Goal: Information Seeking & Learning: Learn about a topic

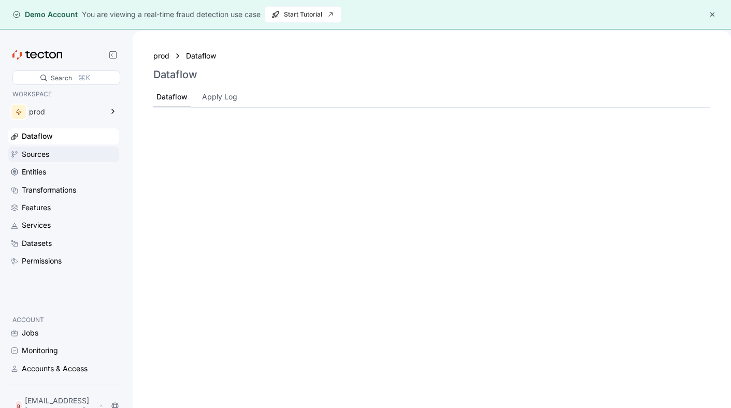
click at [8, 154] on div "Sources" at bounding box center [63, 155] width 111 height 16
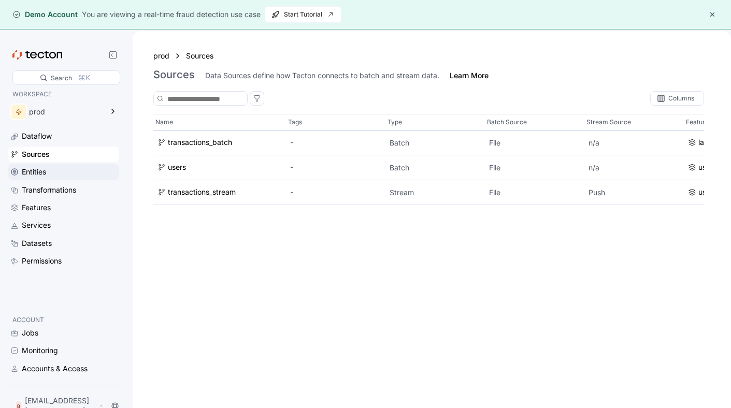
click at [67, 176] on div "Entities" at bounding box center [69, 171] width 95 height 11
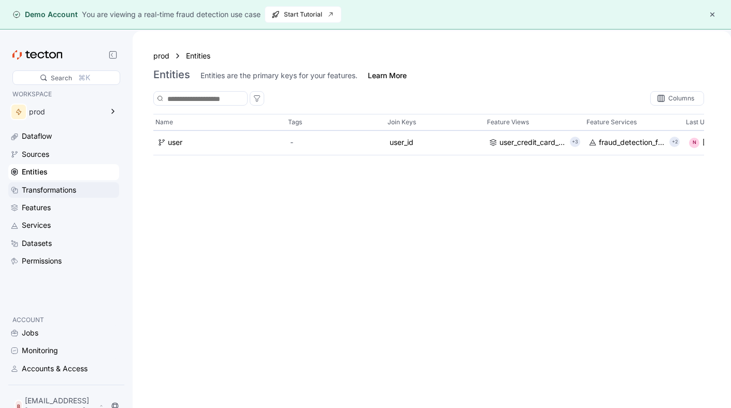
click at [68, 189] on div "Transformations" at bounding box center [49, 189] width 54 height 11
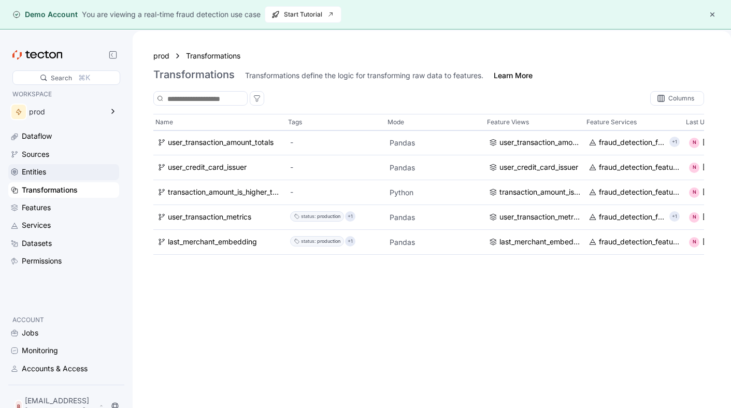
click at [62, 173] on div "Entities" at bounding box center [69, 171] width 95 height 11
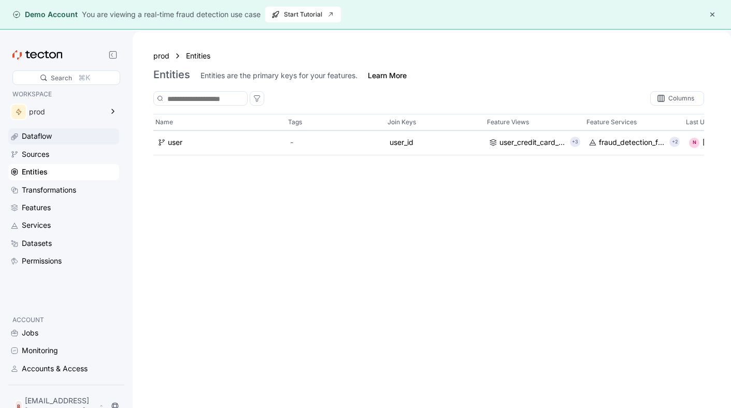
click at [60, 139] on div "Dataflow" at bounding box center [69, 136] width 95 height 11
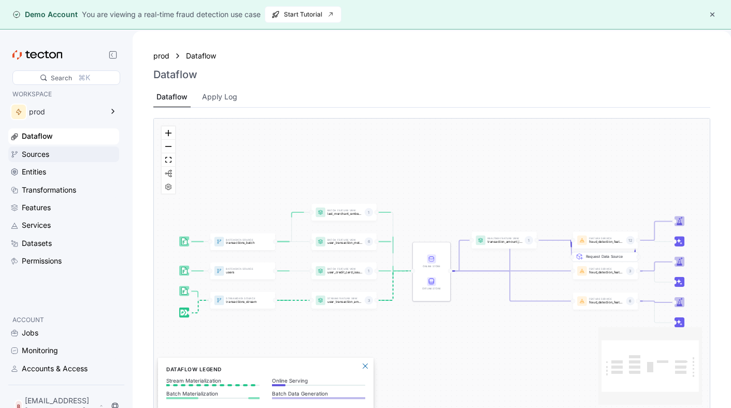
click at [61, 150] on div "Sources" at bounding box center [69, 154] width 95 height 11
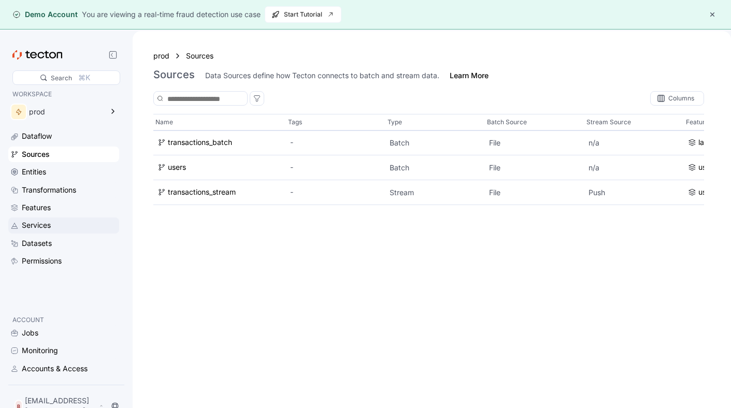
click at [62, 226] on div "Services" at bounding box center [69, 225] width 95 height 11
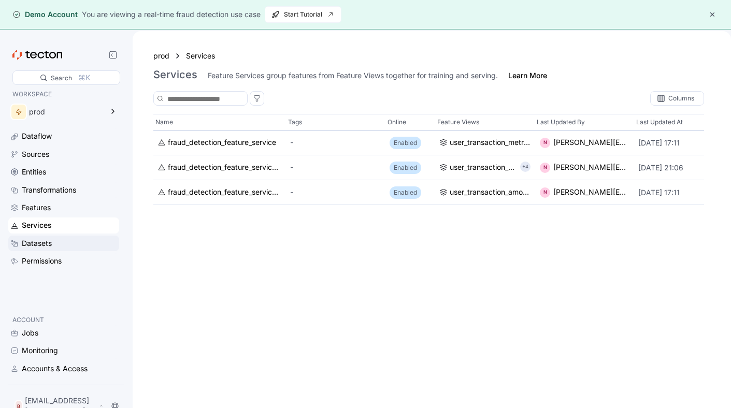
click at [57, 236] on div "Datasets" at bounding box center [63, 244] width 111 height 16
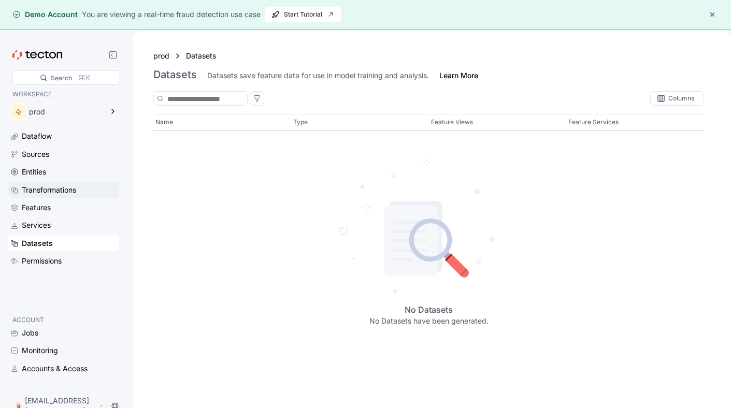
click at [47, 188] on div "Transformations" at bounding box center [49, 189] width 54 height 11
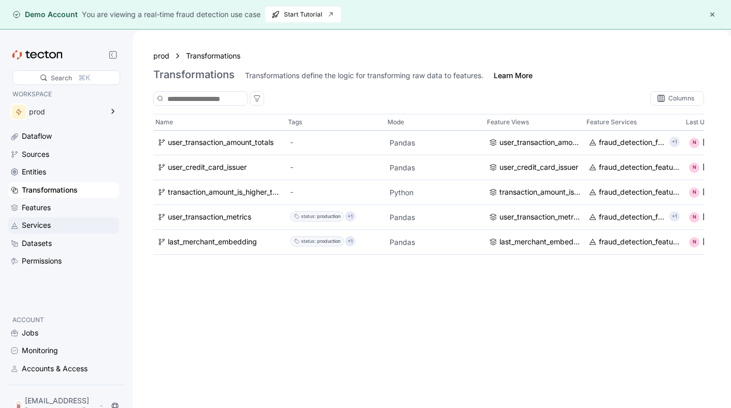
click at [53, 224] on div "Services" at bounding box center [69, 225] width 95 height 11
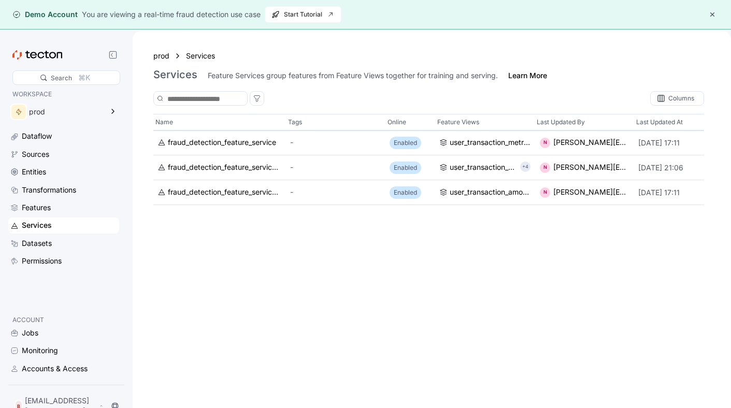
click at [49, 217] on div "Dataflow Sources Entities Transformations Features Services Datasets Permissions" at bounding box center [63, 199] width 111 height 140
click at [67, 149] on div "Sources" at bounding box center [69, 154] width 95 height 11
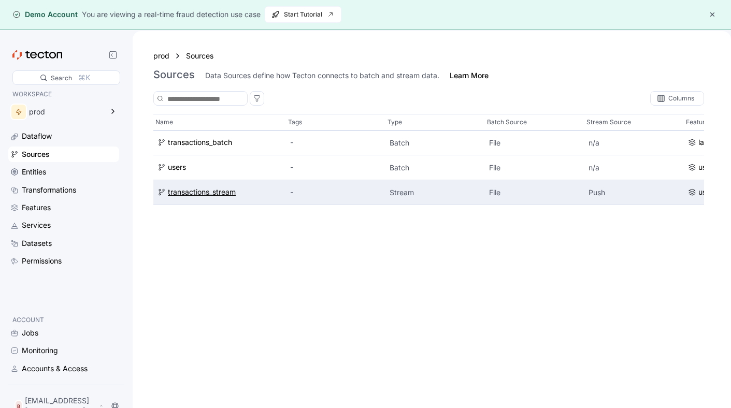
click at [227, 194] on div "transactions_stream" at bounding box center [202, 192] width 68 height 11
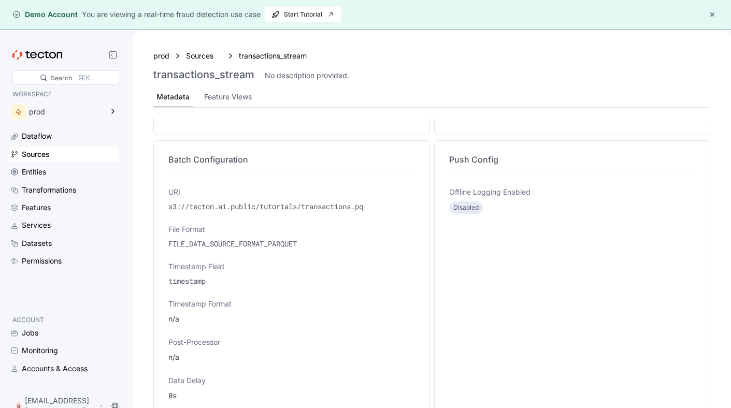
scroll to position [303, 0]
click at [53, 155] on div "Sources" at bounding box center [69, 154] width 95 height 11
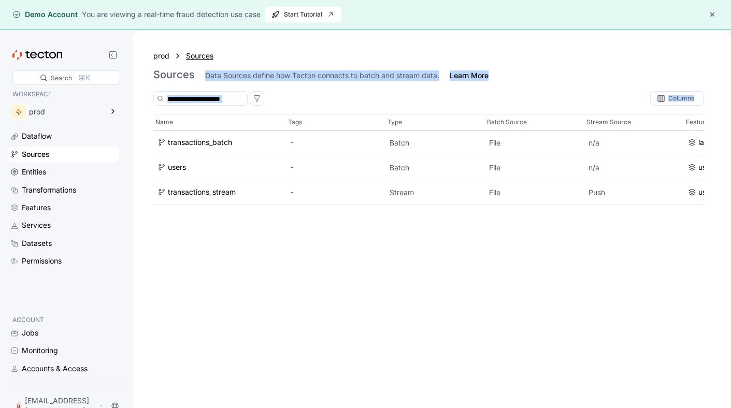
drag, startPoint x: 709, startPoint y: 210, endPoint x: 192, endPoint y: 59, distance: 538.3
click at [182, 68] on div "prod Sources Sources Data Sources define how Tecton connects to batch and strea…" at bounding box center [432, 235] width 599 height 408
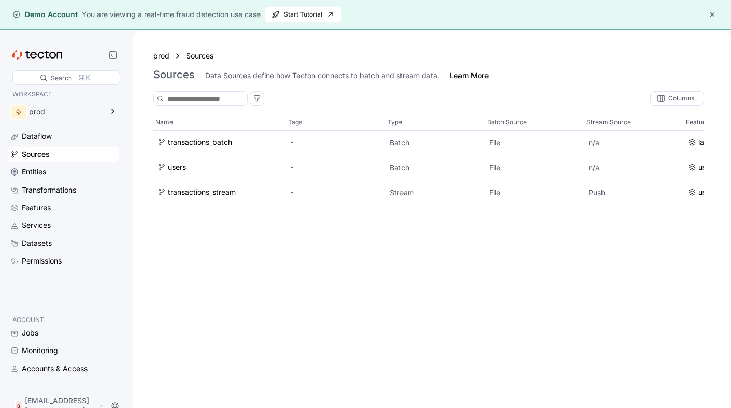
click at [145, 48] on div "prod Sources Sources Data Sources define how Tecton connects to batch and strea…" at bounding box center [432, 64] width 582 height 50
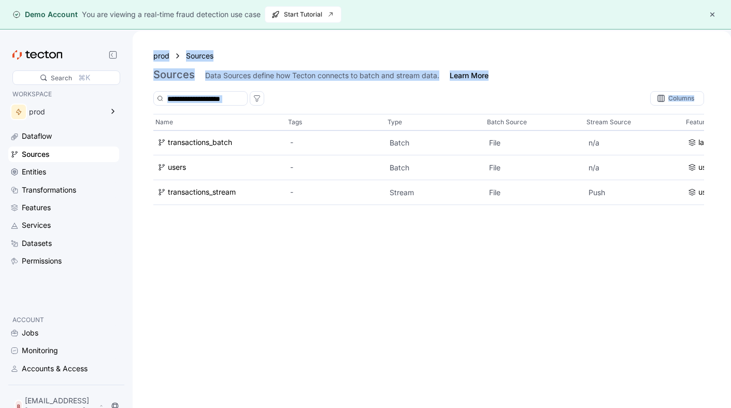
drag, startPoint x: 145, startPoint y: 50, endPoint x: 647, endPoint y: 264, distance: 545.2
click at [657, 264] on div "prod Sources Sources Data Sources define how Tecton connects to batch and strea…" at bounding box center [432, 235] width 599 height 408
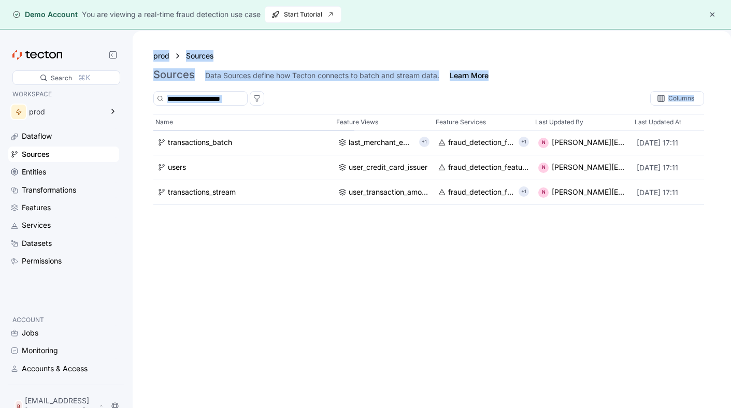
scroll to position [0, 347]
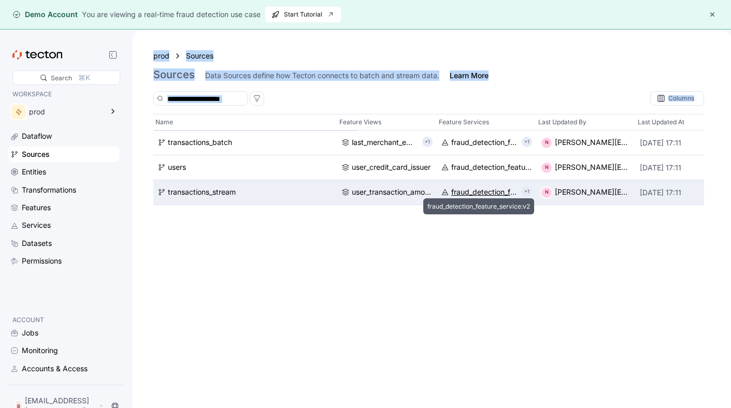
click at [490, 196] on div "fraud_detection_feature_service:v2" at bounding box center [484, 192] width 66 height 11
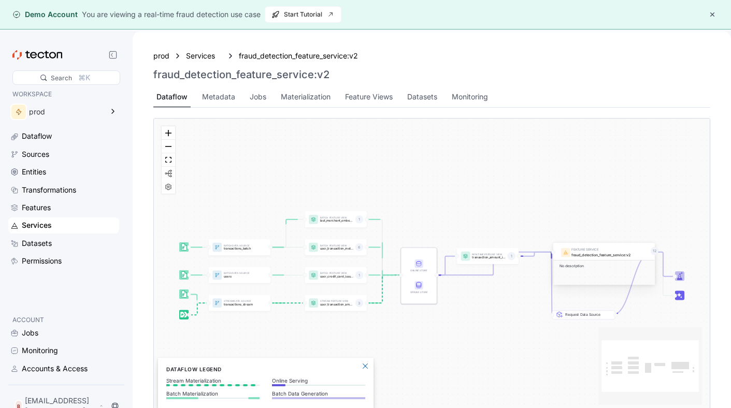
click at [308, 71] on h3 "fraud_detection_feature_service:v2" at bounding box center [241, 74] width 176 height 12
copy div "fraud_detection_feature_service:v2"
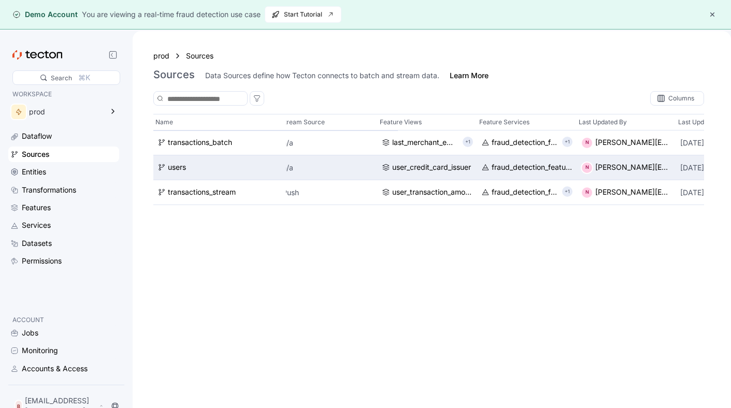
scroll to position [0, 577]
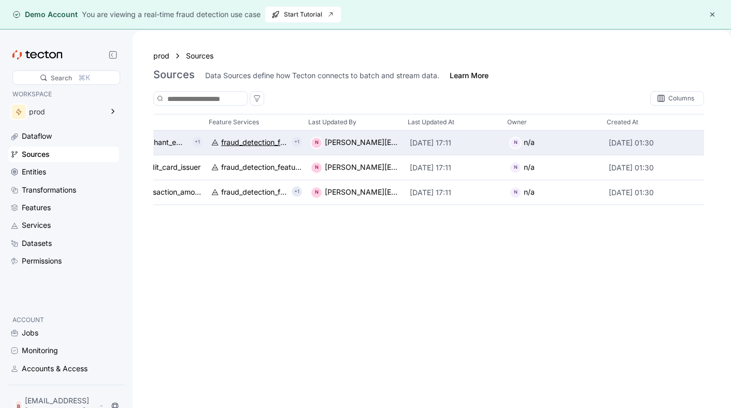
click at [250, 146] on div "fraud_detection_feature_service:v2" at bounding box center [254, 142] width 66 height 11
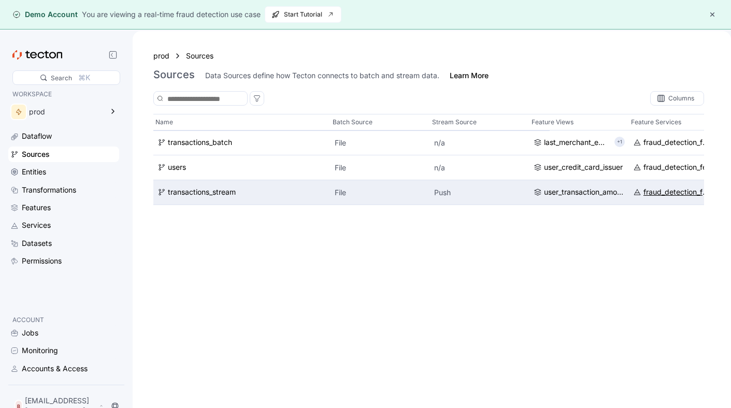
scroll to position [0, 255]
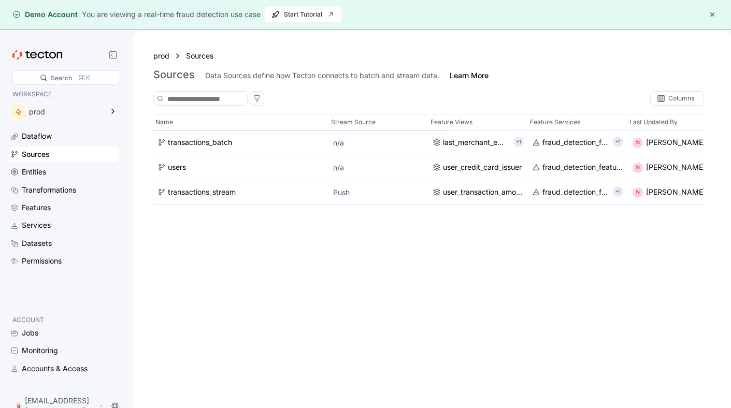
drag, startPoint x: 593, startPoint y: 211, endPoint x: 60, endPoint y: 123, distance: 540.0
click at [57, 123] on div "Search ⌘K WORKSPACE prod Dataflow Sources Entities Transformations Features Ser…" at bounding box center [365, 235] width 731 height 408
drag, startPoint x: 158, startPoint y: 52, endPoint x: 713, endPoint y: 115, distance: 558.1
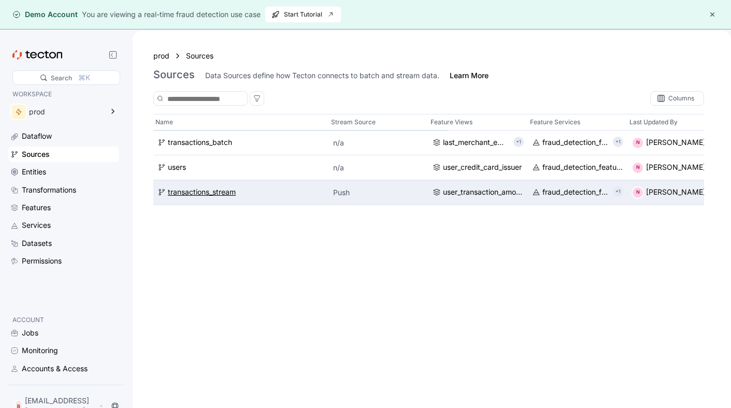
click at [192, 193] on div "transactions_stream" at bounding box center [202, 192] width 68 height 11
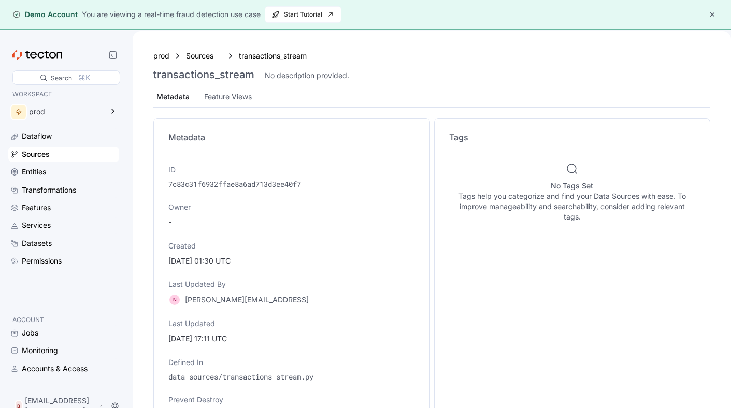
click at [214, 76] on h3 "transactions_stream" at bounding box center [203, 74] width 101 height 12
copy h3 "transactions_stream"
click at [191, 55] on div "Sources" at bounding box center [204, 55] width 36 height 11
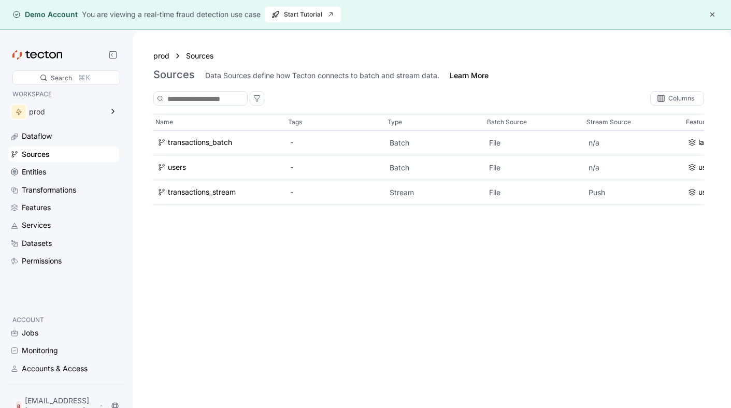
drag, startPoint x: 643, startPoint y: 205, endPoint x: 319, endPoint y: 101, distance: 339.8
click at [319, 102] on div "Columns Name Tags Type Batch Source Stream Source Feature Views Feature Service…" at bounding box center [428, 260] width 551 height 338
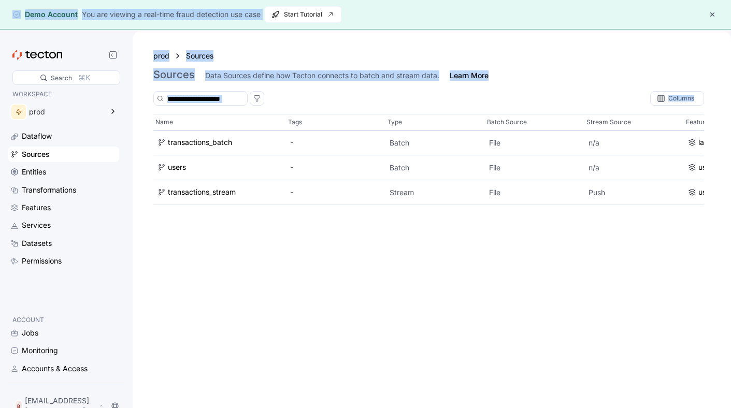
click at [522, 266] on div "Name Tags Type Batch Source Stream Source Feature Views Feature Services Last U…" at bounding box center [428, 271] width 551 height 315
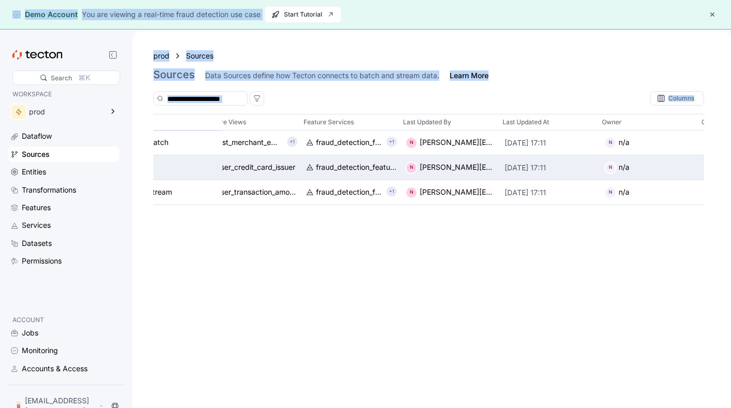
scroll to position [0, 577]
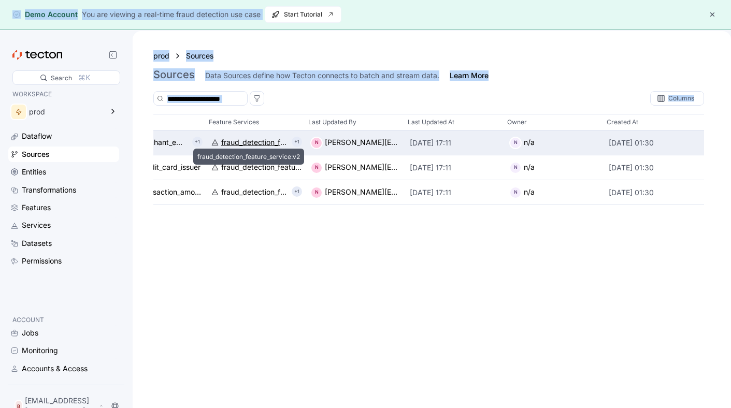
drag, startPoint x: 676, startPoint y: 201, endPoint x: 262, endPoint y: 144, distance: 417.4
click at [262, 144] on div "Name Tags Type Batch Source Stream Source Feature Views Feature Services Last U…" at bounding box center [428, 164] width 551 height 100
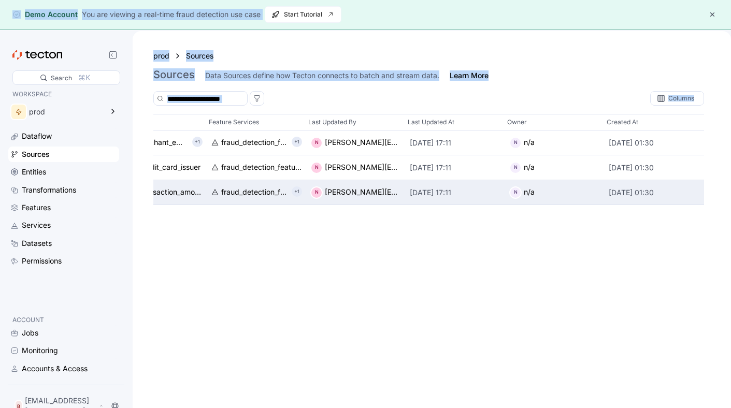
drag, startPoint x: 674, startPoint y: 194, endPoint x: 444, endPoint y: 185, distance: 229.8
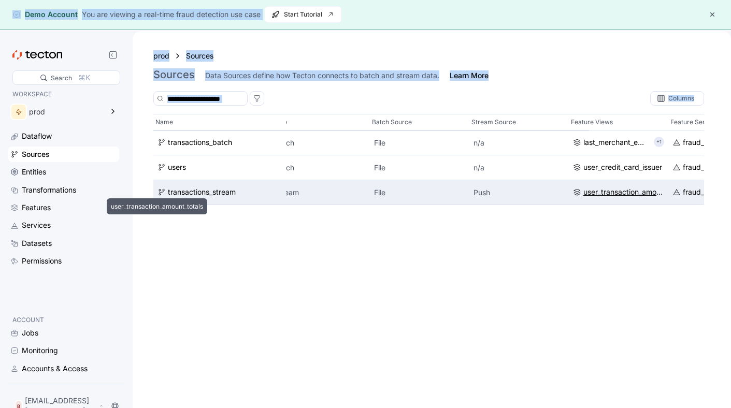
scroll to position [0, 0]
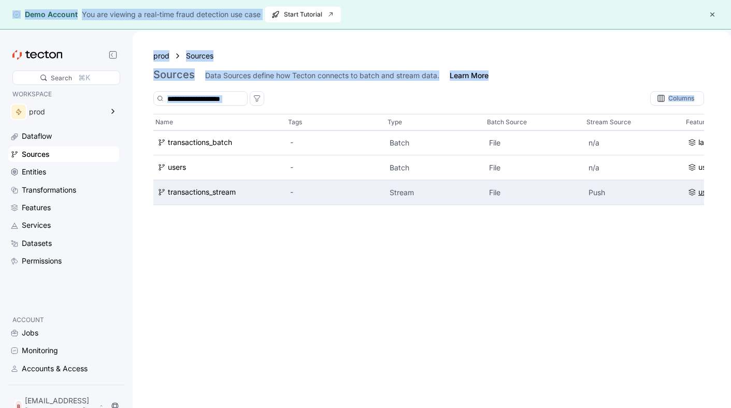
click at [192, 192] on div "transactions_stream" at bounding box center [202, 192] width 68 height 11
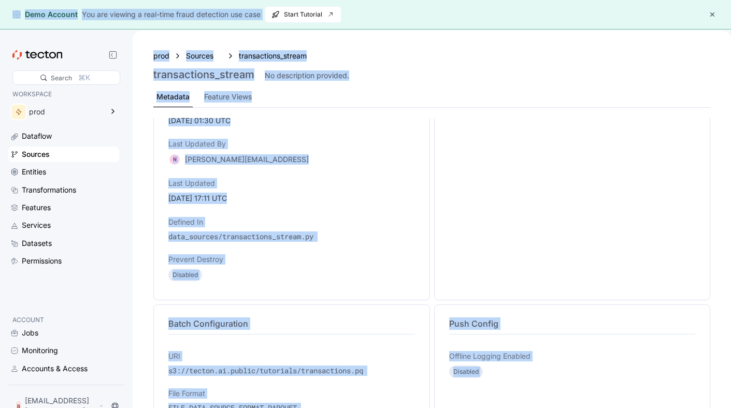
scroll to position [210, 0]
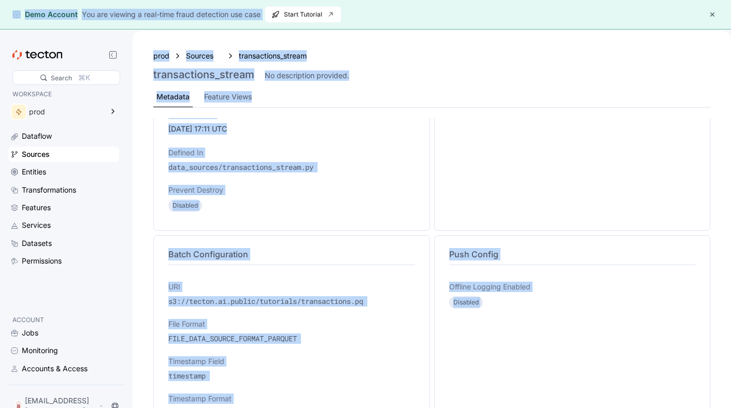
click at [192, 192] on p "Prevent Destroy" at bounding box center [291, 190] width 247 height 10
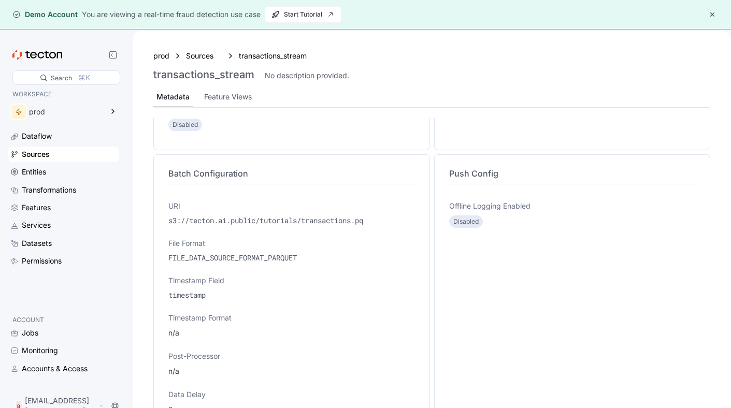
scroll to position [290, 0]
click at [458, 224] on p "Disabled" at bounding box center [465, 223] width 25 height 10
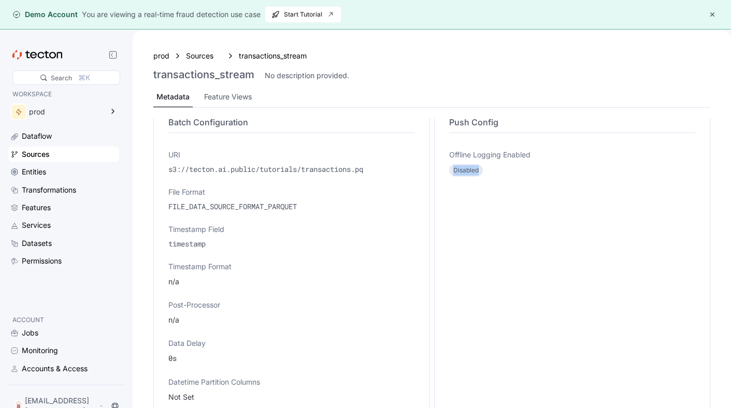
scroll to position [467, 0]
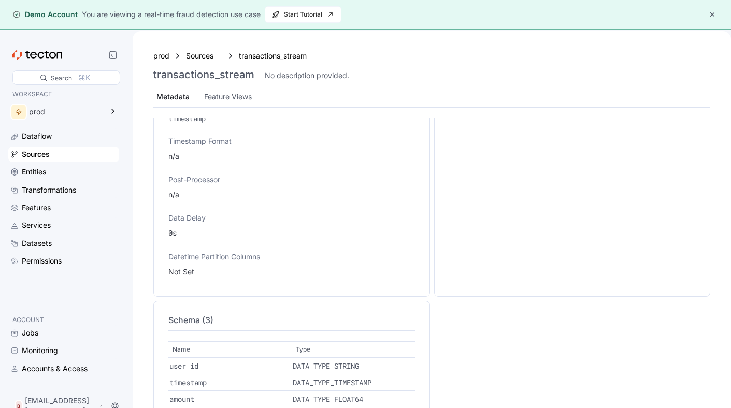
click at [458, 224] on div "Offline Logging Enabled Disabled" at bounding box center [572, 151] width 247 height 266
drag, startPoint x: 391, startPoint y: 397, endPoint x: 108, endPoint y: 282, distance: 305.9
click at [106, 283] on div "Search ⌘K WORKSPACE prod Dataflow Sources Entities Transformations Features Ser…" at bounding box center [365, 235] width 731 height 408
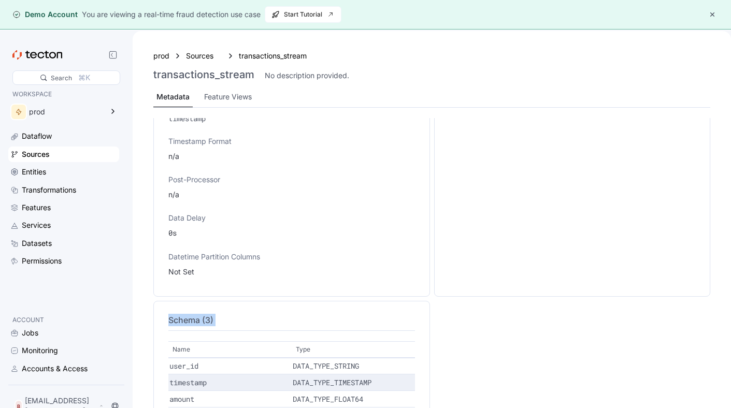
drag, startPoint x: 168, startPoint y: 318, endPoint x: 346, endPoint y: 387, distance: 190.8
click at [346, 387] on div "Schema (3) Name Type user_id DATA_TYPE_STRING timestamp DATA_TYPE_TIMESTAMP amo…" at bounding box center [291, 365] width 251 height 106
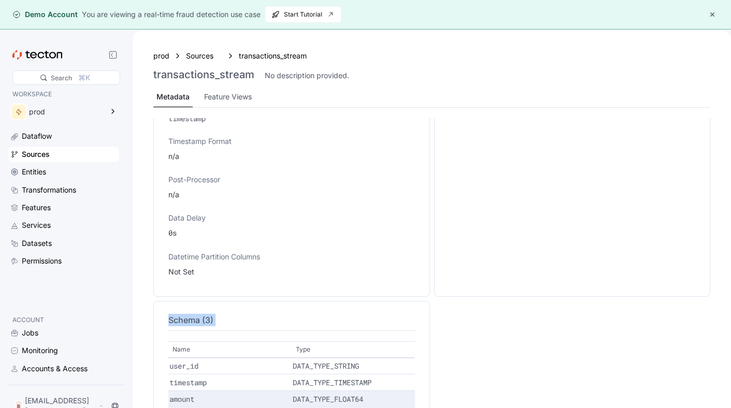
click at [367, 399] on p "DATA_TYPE_FLOAT64" at bounding box center [353, 399] width 121 height 10
drag, startPoint x: 366, startPoint y: 399, endPoint x: 101, endPoint y: 344, distance: 270.6
click at [97, 344] on div "Search ⌘K WORKSPACE prod Dataflow Sources Entities Transformations Features Ser…" at bounding box center [365, 235] width 731 height 408
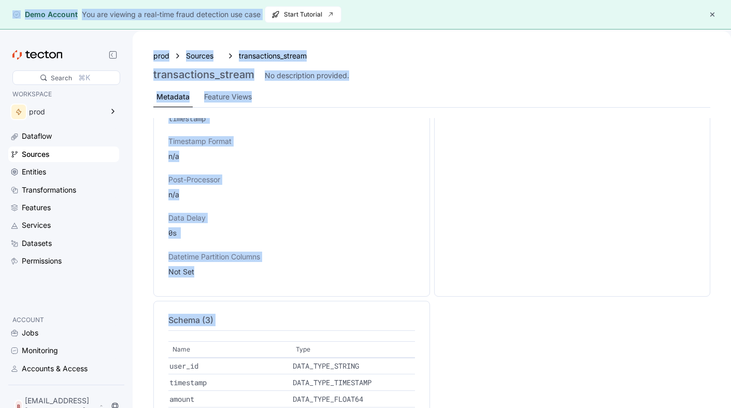
click at [189, 343] on div "Name" at bounding box center [229, 350] width 123 height 16
click at [412, 300] on div "Metadata ID 7c83c31f6932ffae8a6ad713d3ee40f7 Owner - Created [DATE] 01:30 UTC L…" at bounding box center [431, 40] width 557 height 778
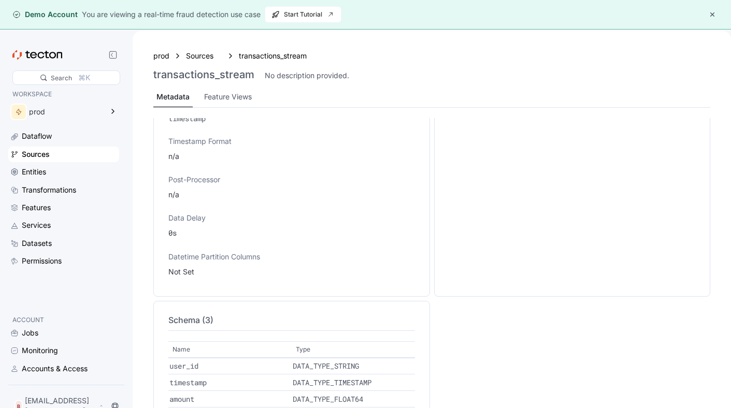
click at [324, 197] on div "n/a" at bounding box center [291, 194] width 247 height 11
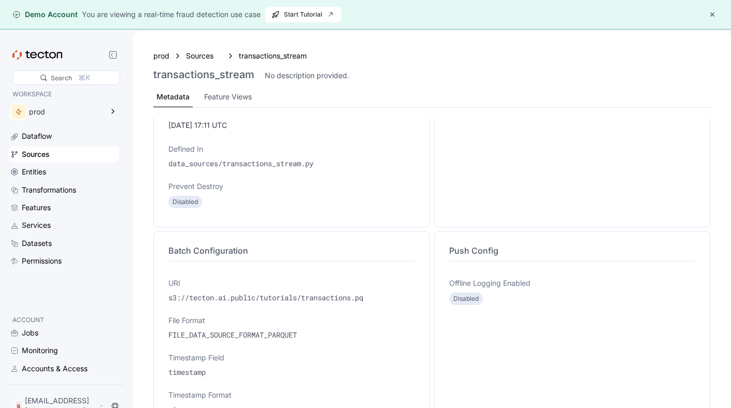
scroll to position [215, 0]
click at [239, 98] on div "Feature Views" at bounding box center [228, 96] width 48 height 11
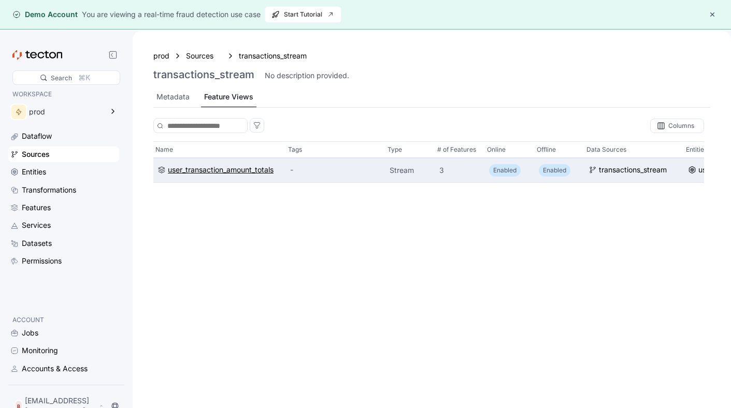
click at [228, 172] on div "user_transaction_amount_totals" at bounding box center [221, 169] width 106 height 11
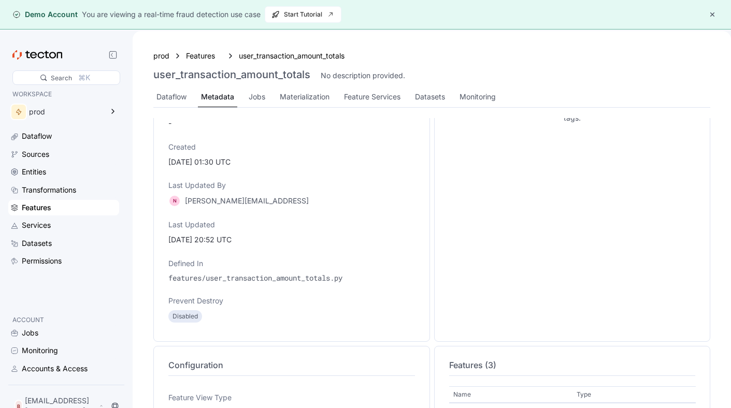
scroll to position [101, 0]
click at [314, 277] on p "features/user_transaction_amount_totals.py" at bounding box center [291, 277] width 247 height 10
drag, startPoint x: 372, startPoint y: 276, endPoint x: 211, endPoint y: 278, distance: 161.2
click at [211, 278] on p "features/user_transaction_amount_totals.py" at bounding box center [291, 277] width 247 height 10
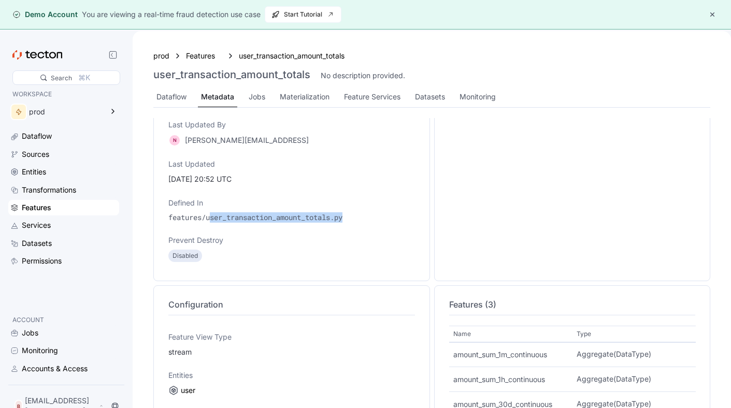
scroll to position [161, 0]
click at [452, 103] on div "Dataflow Metadata Jobs Materialization Feature Services Datasets Monitoring" at bounding box center [431, 97] width 557 height 21
click at [438, 98] on div "Datasets" at bounding box center [430, 96] width 30 height 11
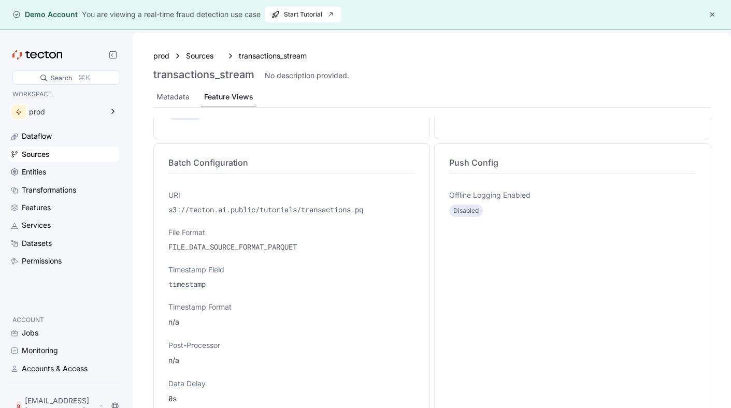
scroll to position [362, 0]
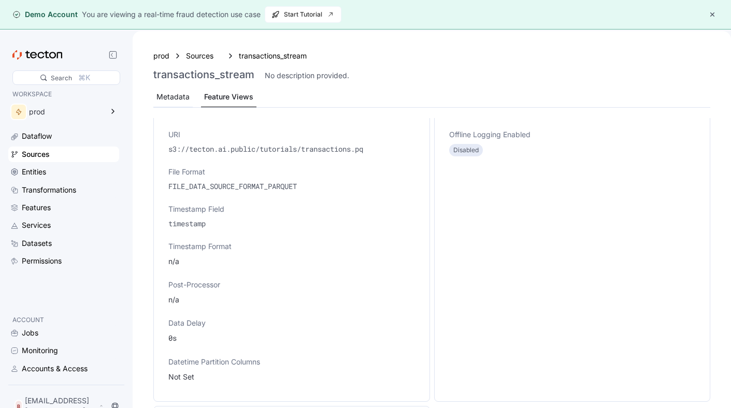
click at [176, 91] on div "Metadata" at bounding box center [173, 96] width 33 height 11
click at [196, 60] on div "Sources" at bounding box center [204, 55] width 36 height 11
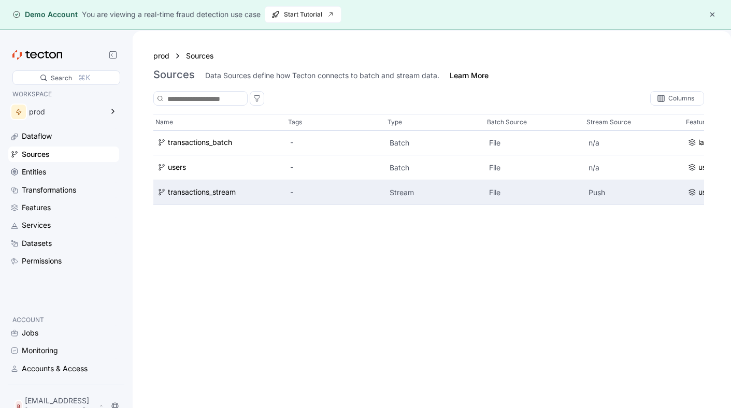
click at [209, 198] on div "transactions_stream" at bounding box center [219, 192] width 133 height 25
click at [209, 191] on div "transactions_stream" at bounding box center [202, 192] width 68 height 11
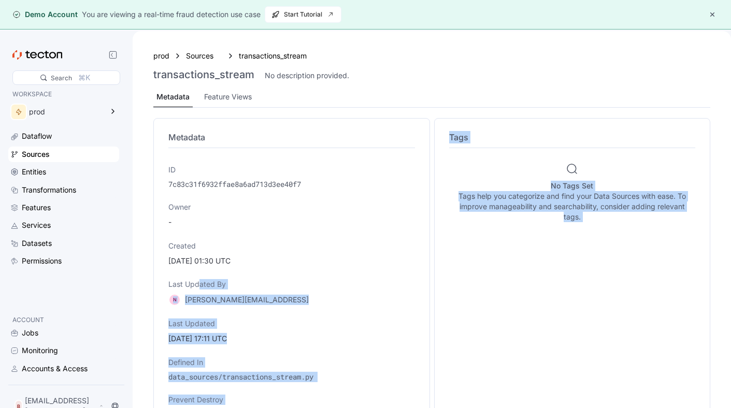
drag, startPoint x: 177, startPoint y: 243, endPoint x: 198, endPoint y: 288, distance: 49.6
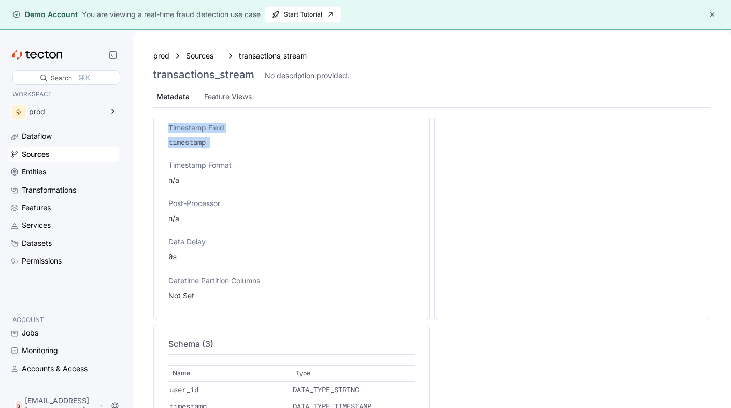
scroll to position [467, 0]
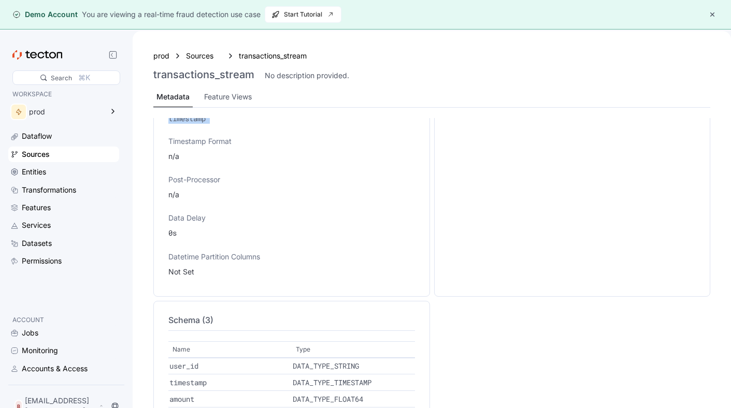
drag, startPoint x: 398, startPoint y: 401, endPoint x: 310, endPoint y: 319, distance: 119.9
click at [310, 319] on div "Schema (3) Name Type user_id DATA_TYPE_STRING timestamp DATA_TYPE_TIMESTAMP amo…" at bounding box center [291, 365] width 251 height 106
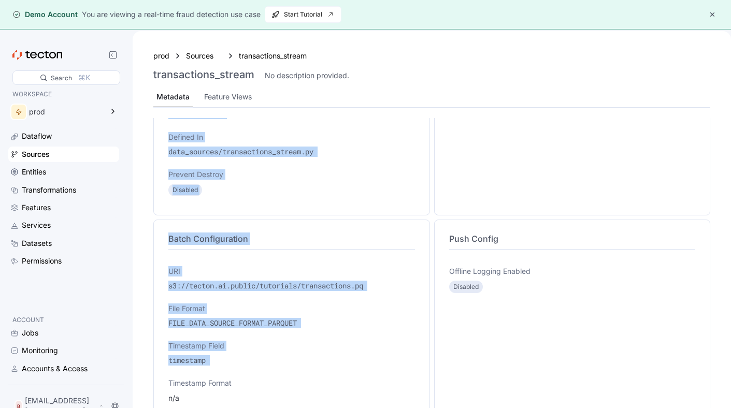
scroll to position [125, 0]
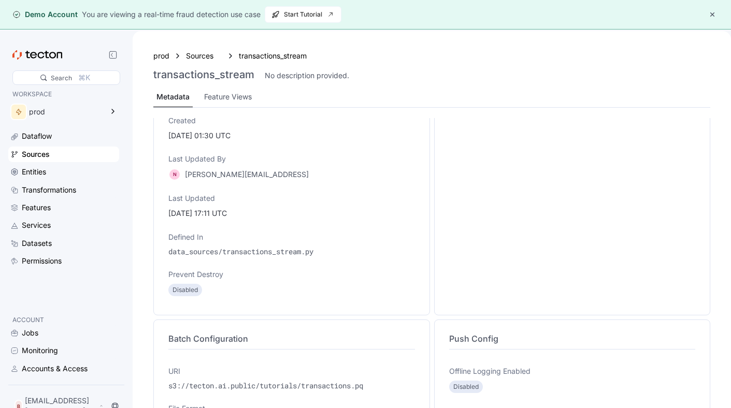
click at [194, 253] on p "data_sources/transactions_stream.py" at bounding box center [291, 252] width 247 height 10
copy p "data_sources/transactions_stream.py"
click at [230, 97] on div "Feature Views" at bounding box center [228, 96] width 48 height 11
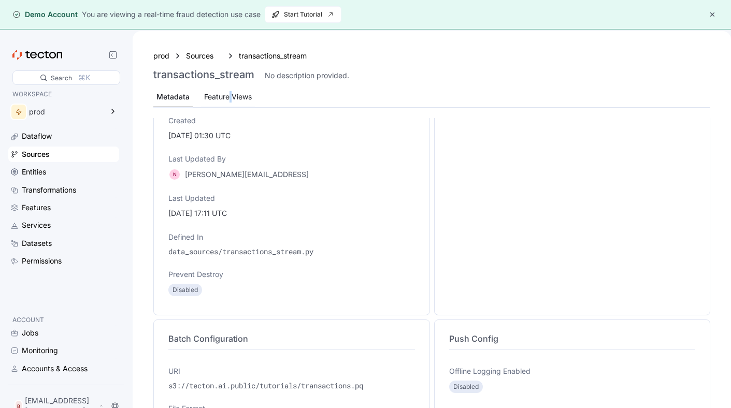
click at [230, 97] on div "Feature Views" at bounding box center [228, 96] width 48 height 11
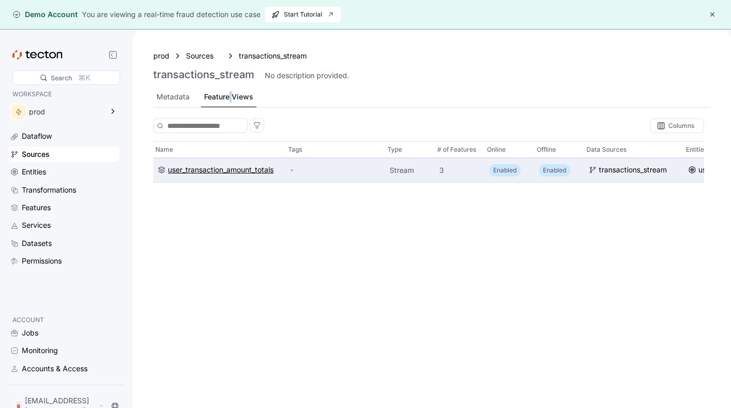
click at [246, 176] on div "user_transaction_amount_totals" at bounding box center [221, 169] width 106 height 11
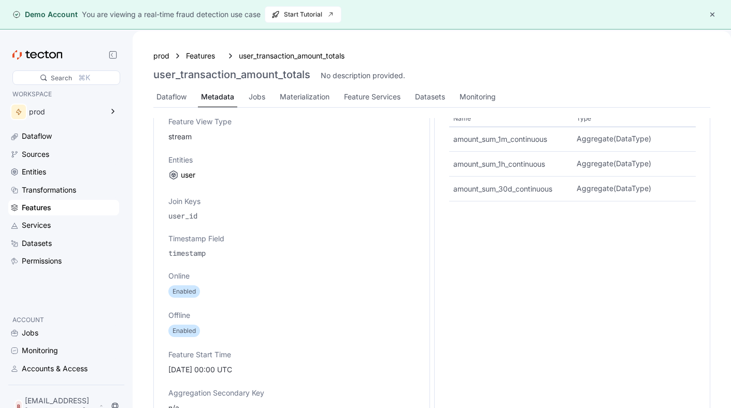
scroll to position [418, 0]
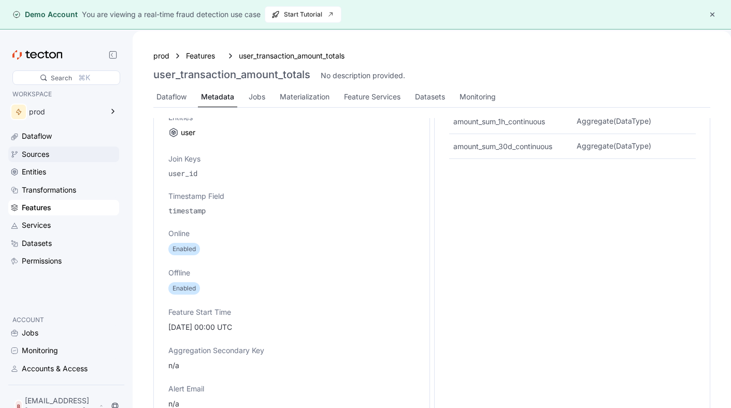
click at [61, 154] on div "Sources" at bounding box center [69, 154] width 95 height 11
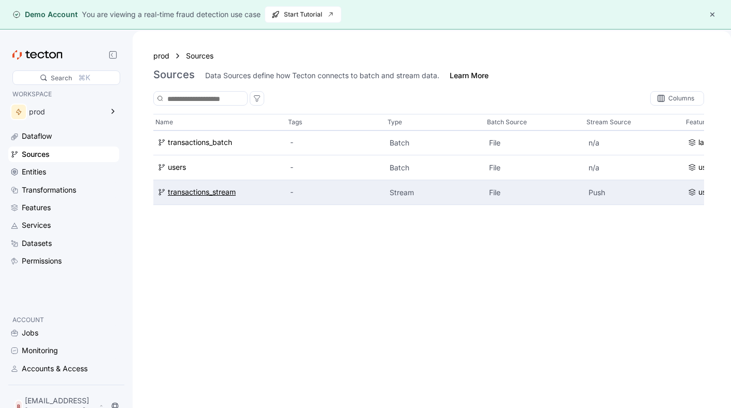
click at [202, 196] on div "transactions_stream" at bounding box center [202, 192] width 68 height 11
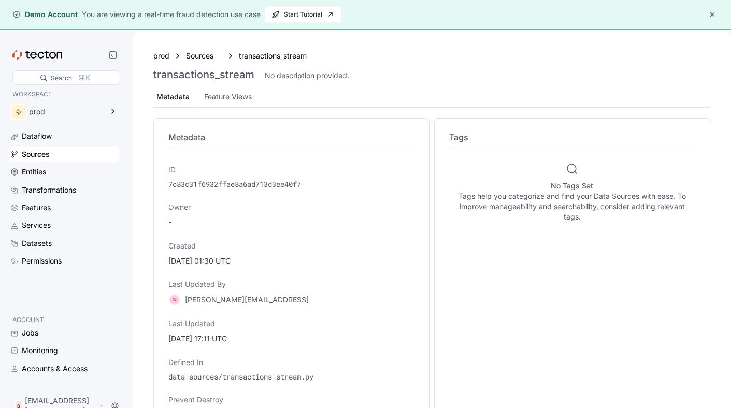
click at [200, 100] on div "Metadata Feature Views" at bounding box center [431, 97] width 557 height 21
click at [228, 95] on div "Feature Views" at bounding box center [228, 96] width 48 height 11
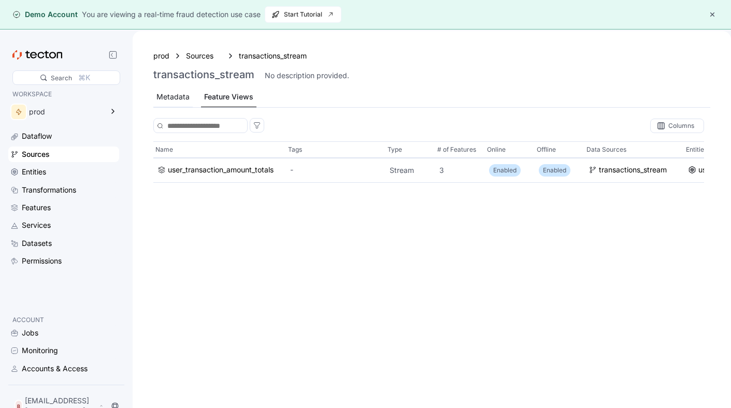
click at [167, 98] on div "Metadata" at bounding box center [173, 96] width 33 height 11
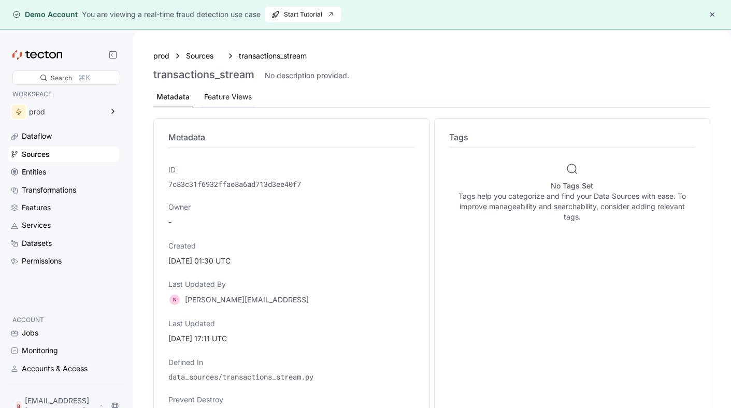
click at [230, 97] on div "Feature Views" at bounding box center [228, 96] width 48 height 11
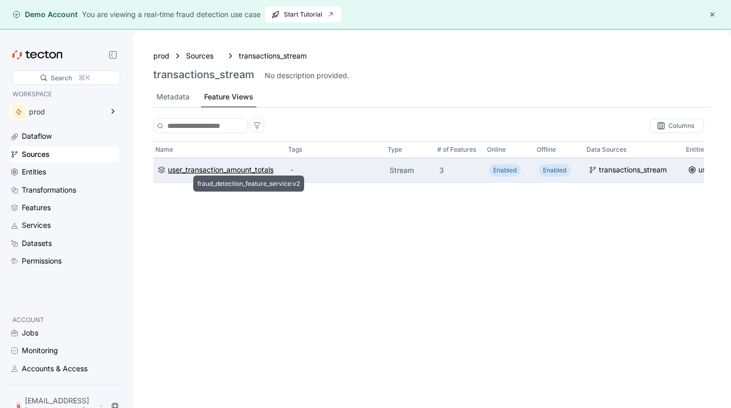
click at [277, 170] on div "user_transaction_amount_totals" at bounding box center [220, 169] width 124 height 11
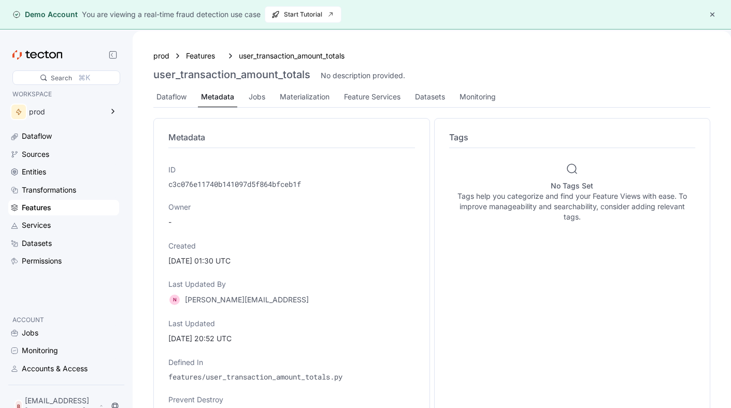
click at [247, 83] on div "prod Features user_transaction_amount_totals user_transaction_amount_totals No …" at bounding box center [431, 79] width 557 height 58
click at [253, 94] on div "Jobs" at bounding box center [257, 96] width 17 height 11
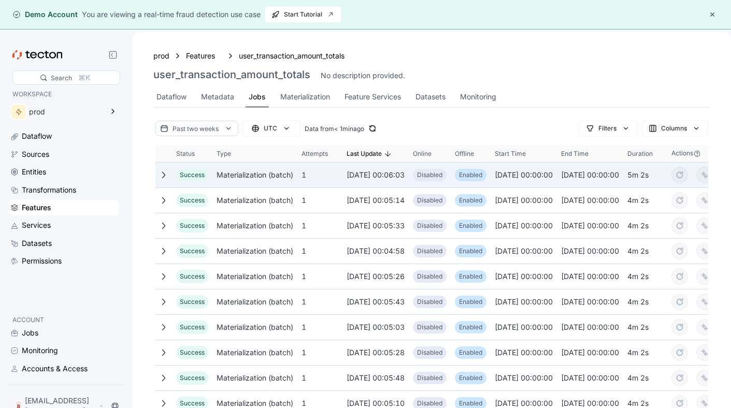
click at [310, 179] on div "1" at bounding box center [319, 175] width 45 height 21
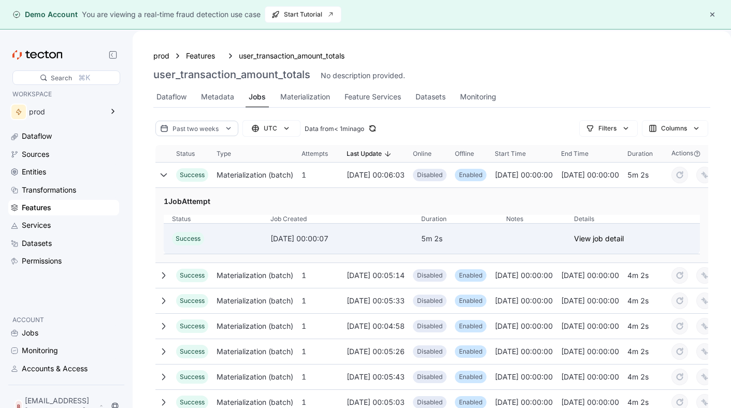
click at [399, 238] on div "[DATE] 00:00:07" at bounding box center [338, 239] width 134 height 12
click at [618, 243] on link "View job detail" at bounding box center [599, 239] width 50 height 12
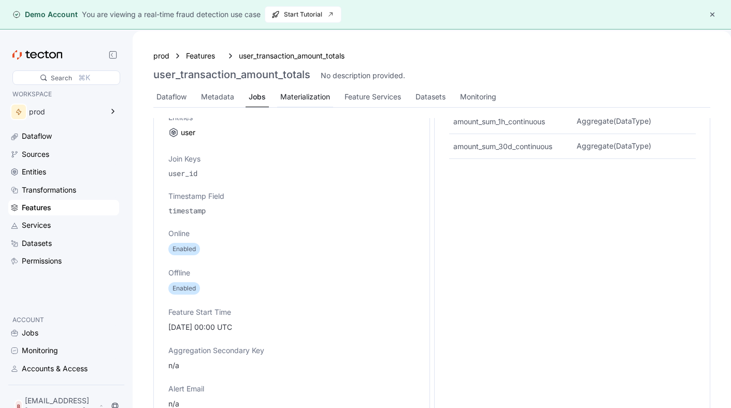
click at [299, 96] on div "Materialization" at bounding box center [305, 96] width 50 height 11
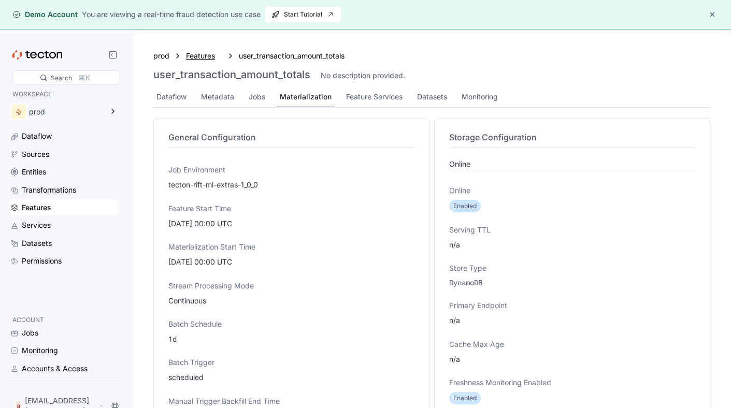
click at [200, 55] on div "Features" at bounding box center [204, 55] width 36 height 11
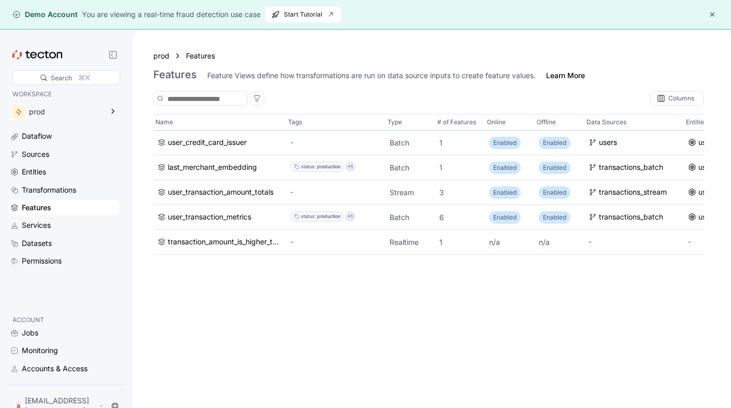
click at [50, 203] on div "Features" at bounding box center [37, 207] width 30 height 11
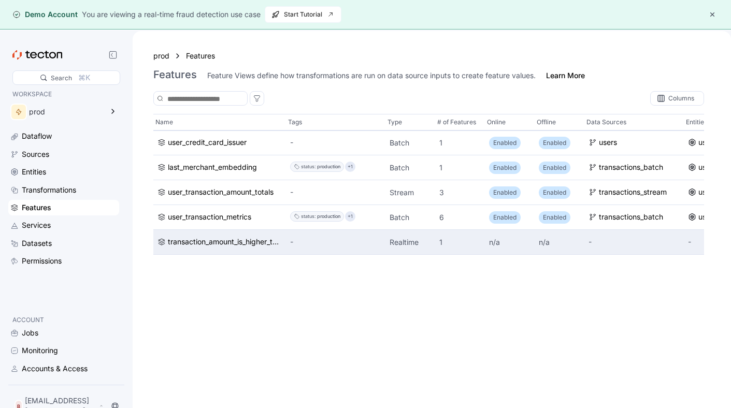
click at [251, 236] on div "transaction_amount_is_higher_than_average" at bounding box center [219, 242] width 133 height 25
click at [219, 245] on div "transaction_amount_is_higher_than_average" at bounding box center [225, 242] width 114 height 11
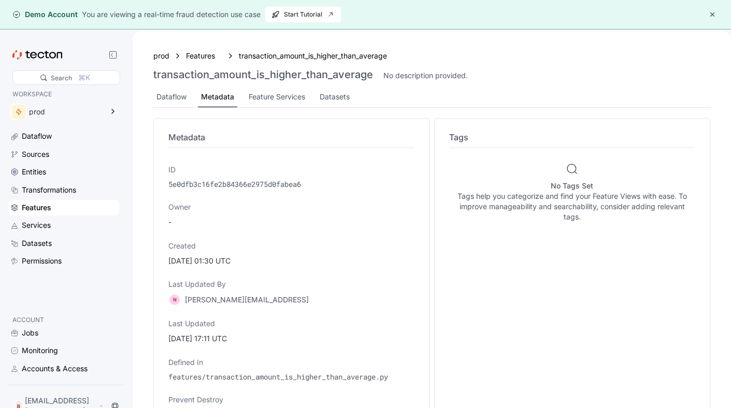
scroll to position [183, 0]
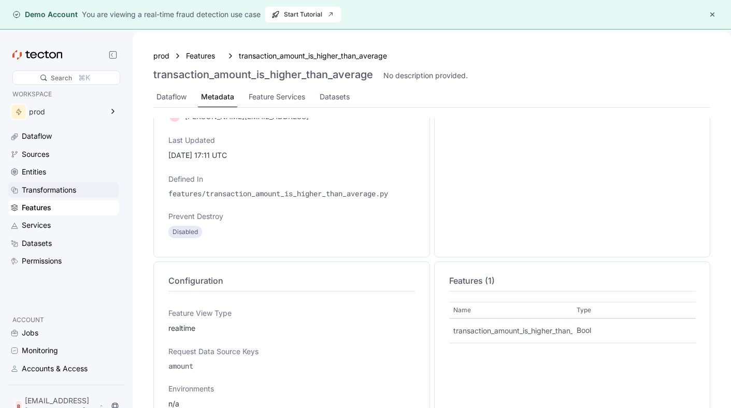
click at [68, 189] on div "Transformations" at bounding box center [49, 189] width 54 height 11
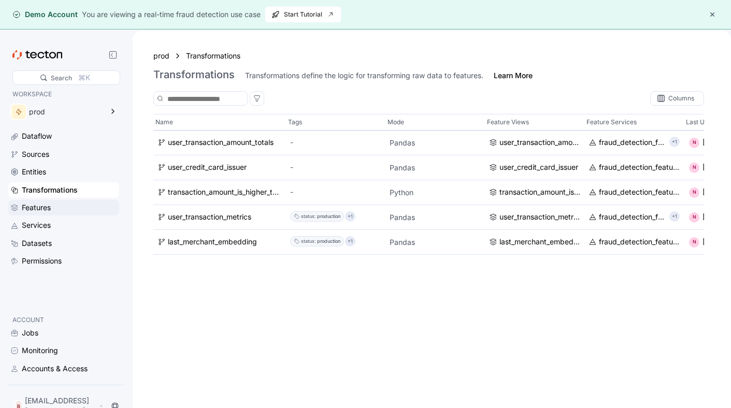
click at [70, 203] on div "Features" at bounding box center [69, 207] width 95 height 11
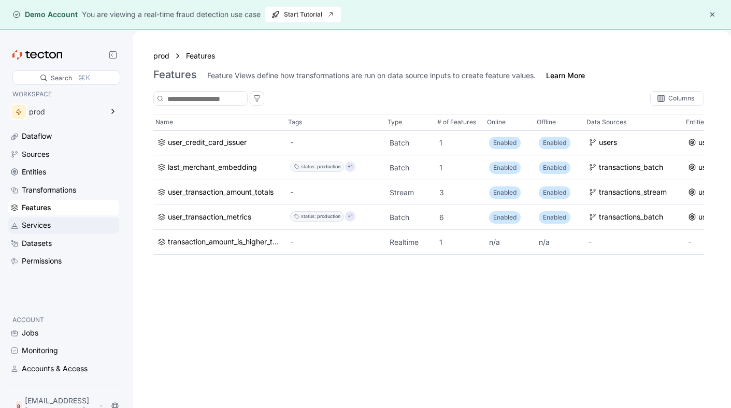
click at [65, 221] on div "Services" at bounding box center [69, 225] width 95 height 11
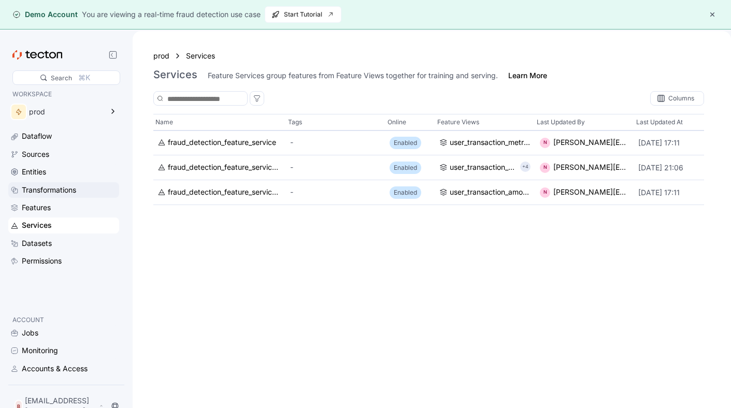
click at [64, 197] on div "Transformations" at bounding box center [63, 190] width 111 height 16
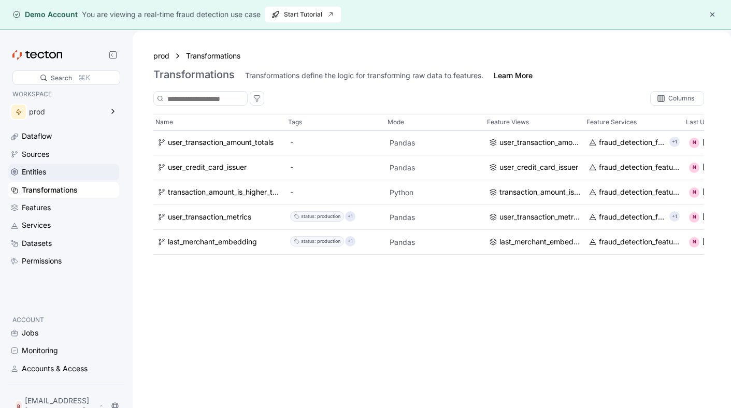
click at [79, 178] on div "Entities" at bounding box center [63, 172] width 111 height 16
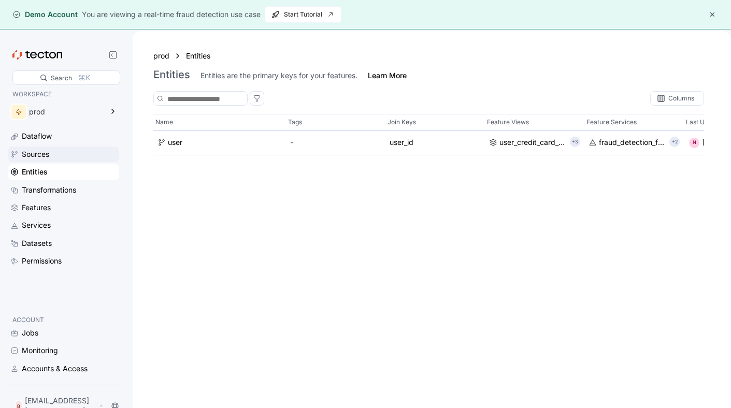
click at [81, 159] on div "Sources" at bounding box center [69, 154] width 95 height 11
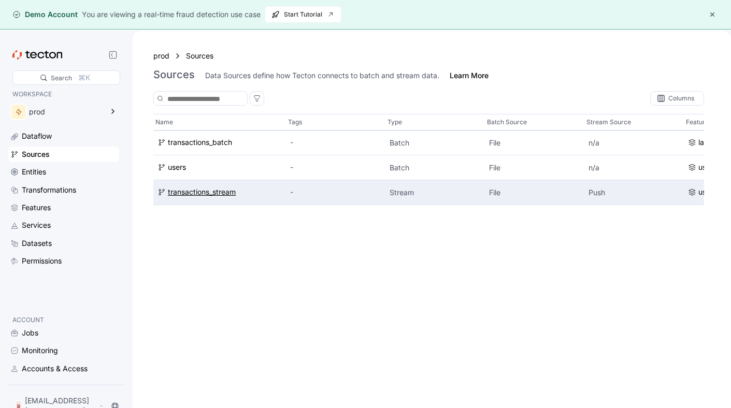
click at [195, 194] on div "transactions_stream" at bounding box center [202, 192] width 68 height 11
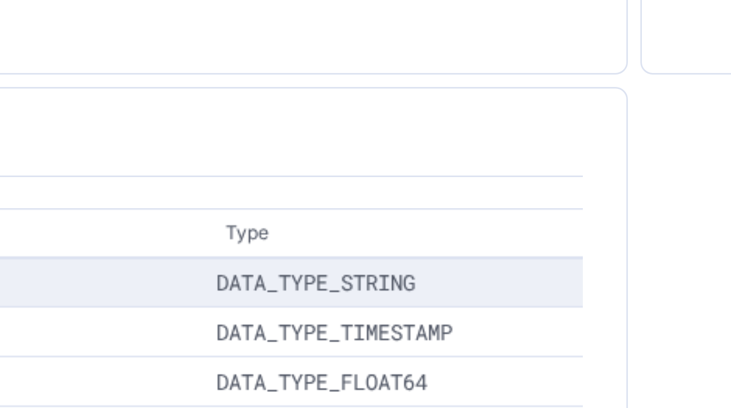
drag, startPoint x: 332, startPoint y: 385, endPoint x: 332, endPoint y: 369, distance: 15.6
click at [332, 369] on div "Name Type user_id DATA_TYPE_STRING timestamp DATA_TYPE_TIMESTAMP amount DATA_TY…" at bounding box center [291, 379] width 247 height 75
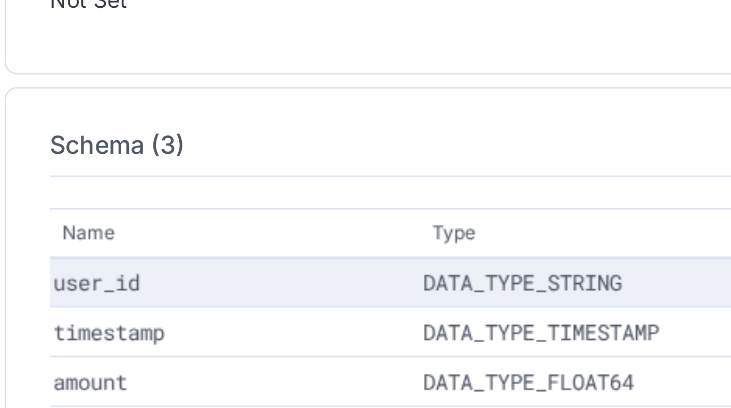
click at [263, 369] on p "user_id" at bounding box center [229, 366] width 121 height 10
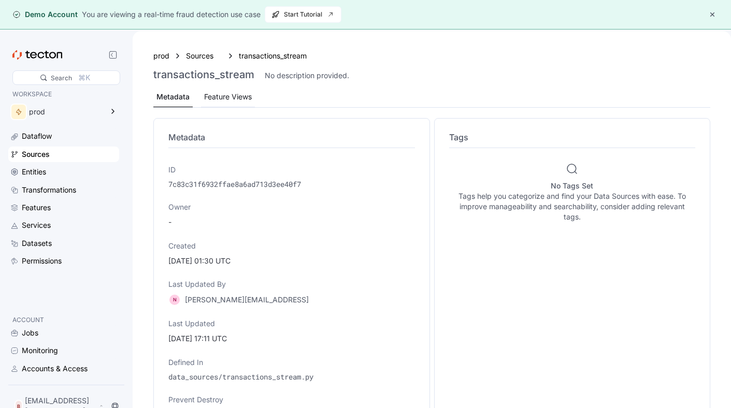
click at [222, 97] on div "Feature Views" at bounding box center [228, 96] width 48 height 11
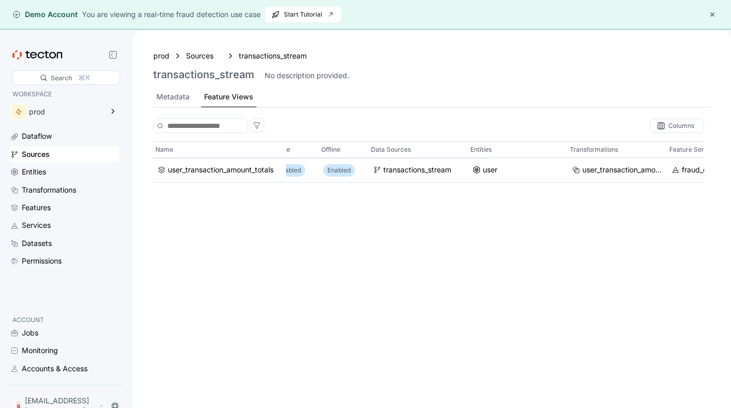
scroll to position [0, 267]
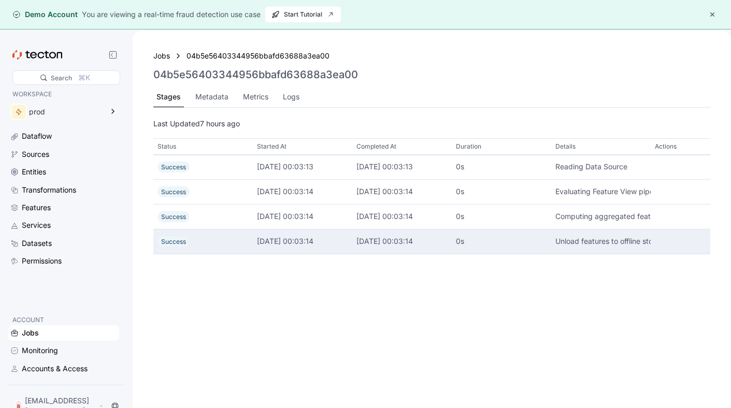
click at [273, 243] on div "2025-09-07 00:03:14" at bounding box center [302, 241] width 91 height 11
click at [175, 240] on span "Success" at bounding box center [173, 242] width 25 height 8
click at [370, 241] on div "2025-09-07 00:03:14" at bounding box center [402, 241] width 91 height 11
click at [487, 243] on div "0s" at bounding box center [501, 241] width 91 height 11
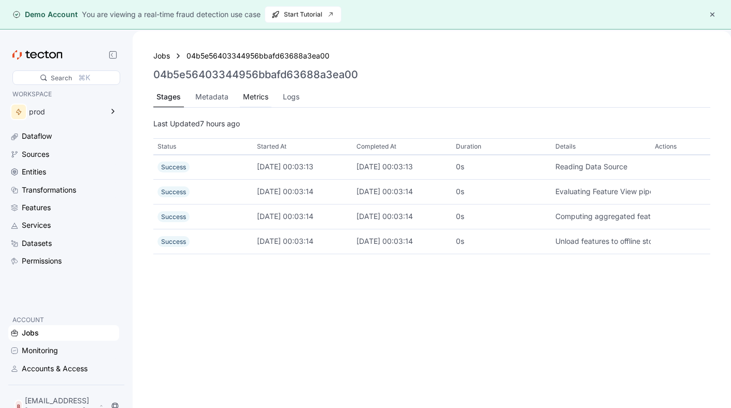
click at [265, 105] on div "Metrics" at bounding box center [256, 97] width 32 height 20
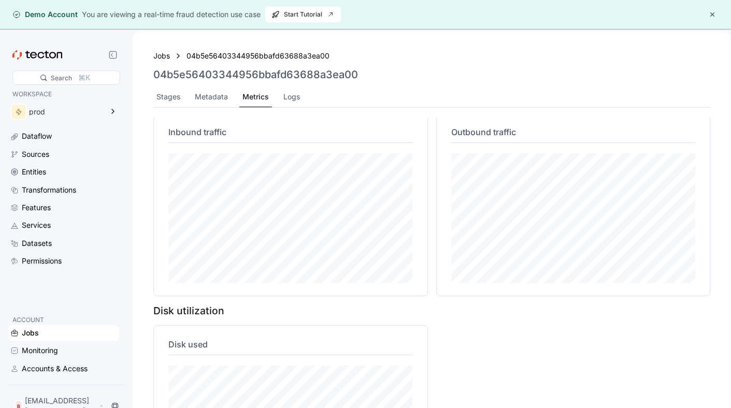
scroll to position [473, 0]
click at [208, 93] on div "Metadata" at bounding box center [211, 96] width 33 height 11
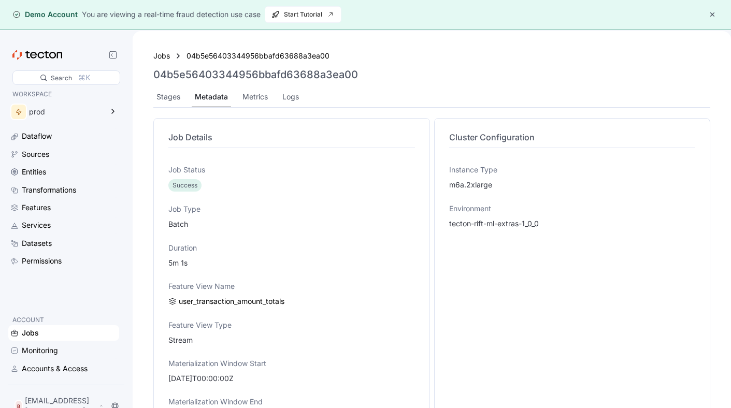
click at [236, 95] on div "Stages Metadata Metrics Logs" at bounding box center [431, 97] width 557 height 21
click at [243, 95] on div "Metrics" at bounding box center [255, 96] width 25 height 11
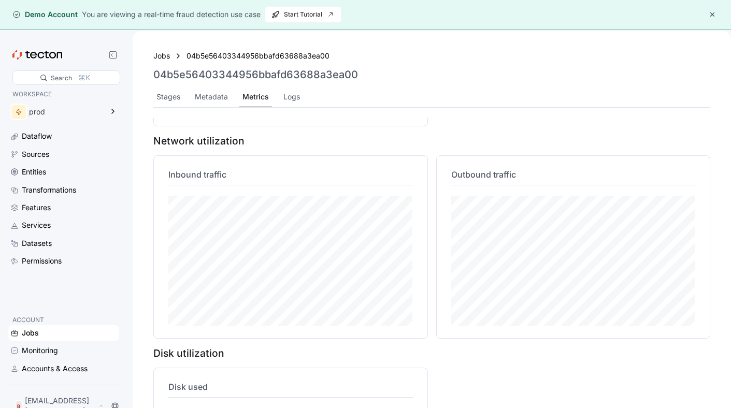
scroll to position [429, 0]
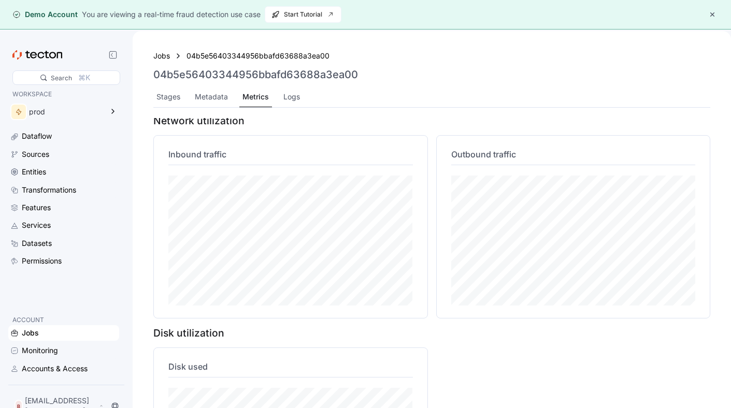
click at [302, 102] on div "Stages Metadata Metrics Logs" at bounding box center [431, 97] width 557 height 21
click at [290, 100] on div "Logs" at bounding box center [291, 96] width 17 height 11
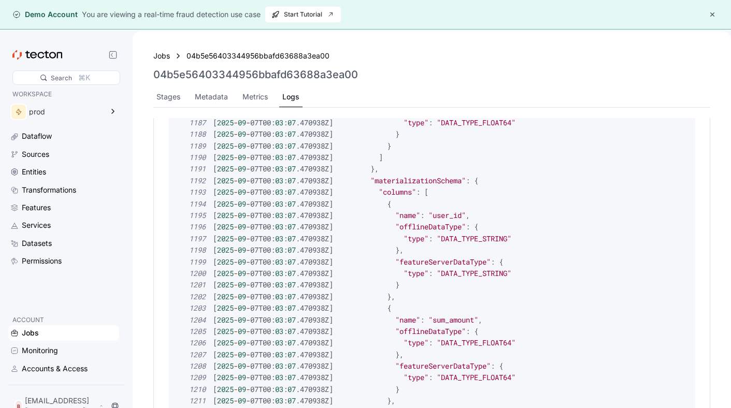
scroll to position [13327, 0]
